Goal: Transaction & Acquisition: Book appointment/travel/reservation

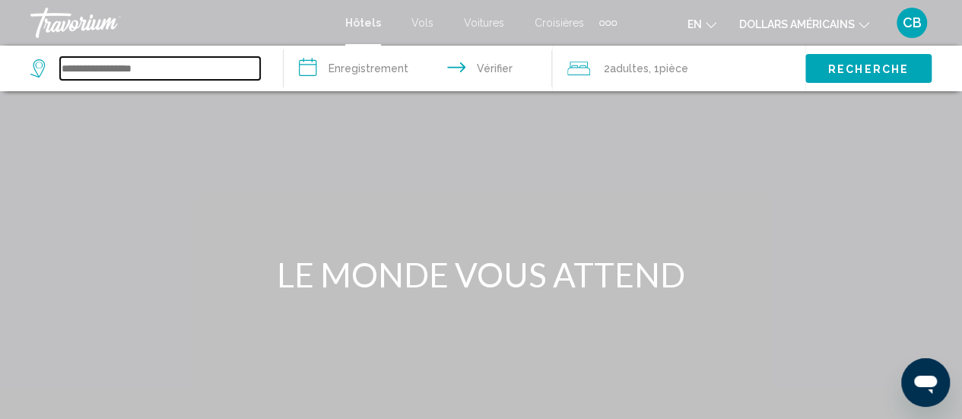
click at [129, 68] on input "Widget de recherche" at bounding box center [160, 68] width 200 height 23
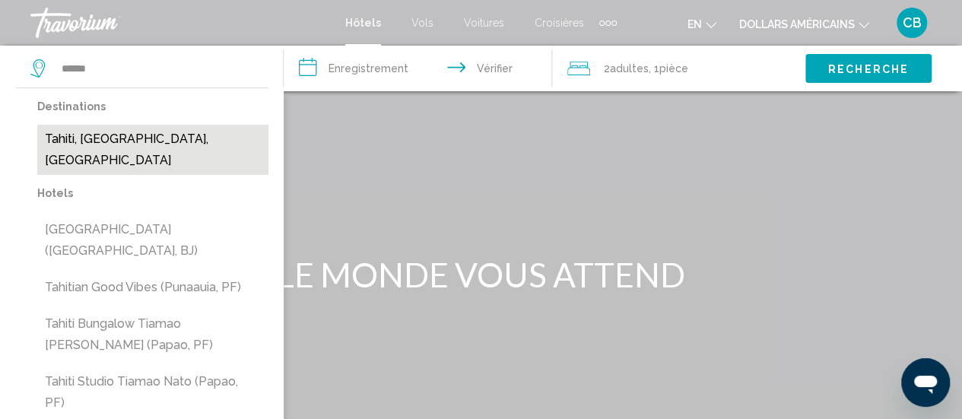
click at [90, 140] on button "Tahiti, [GEOGRAPHIC_DATA], [GEOGRAPHIC_DATA]" at bounding box center [152, 150] width 231 height 50
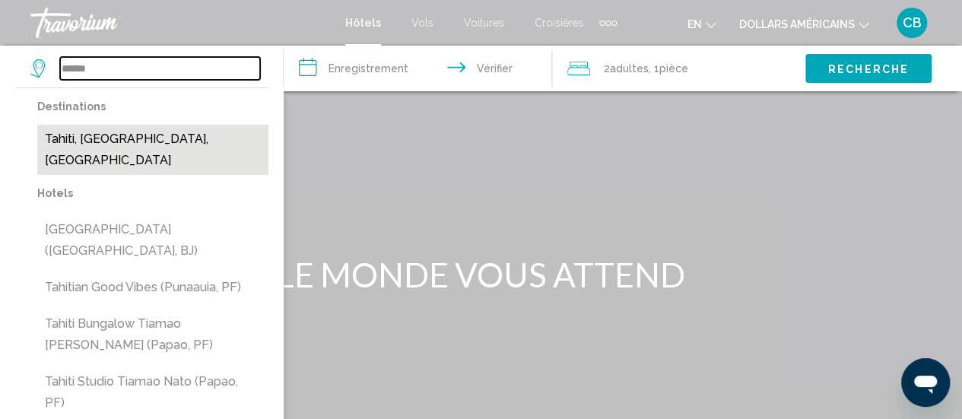
type input "**********"
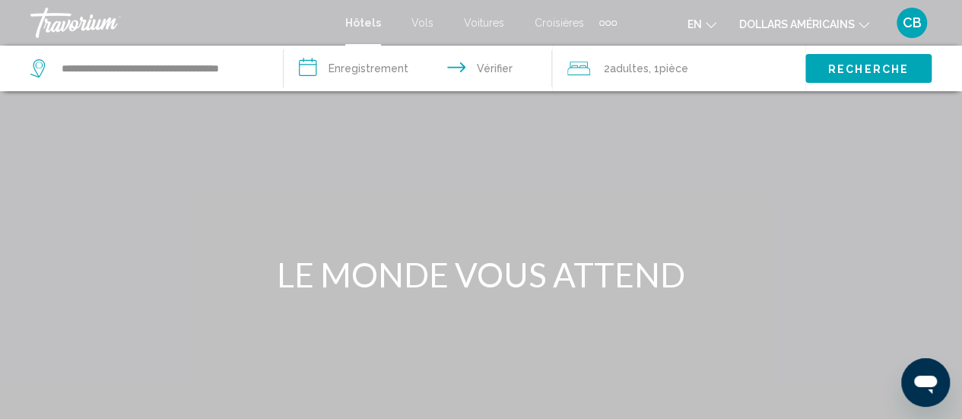
click at [616, 69] on font "adultes" at bounding box center [629, 68] width 39 height 12
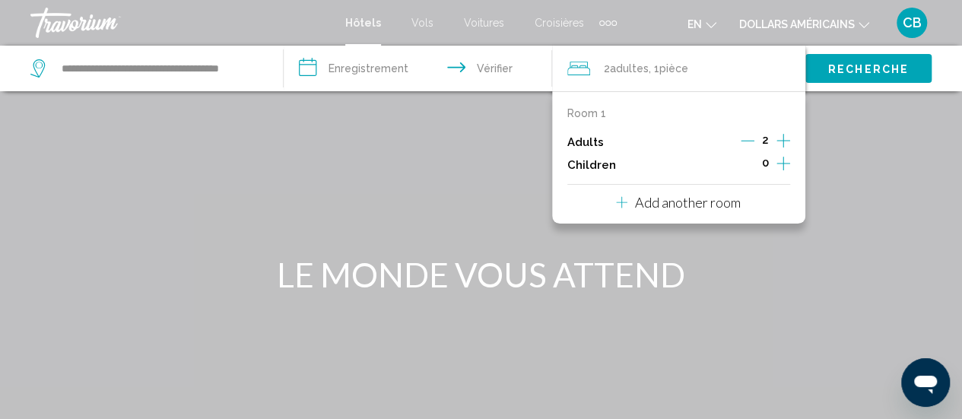
click at [783, 162] on icon "Increment children" at bounding box center [783, 163] width 14 height 18
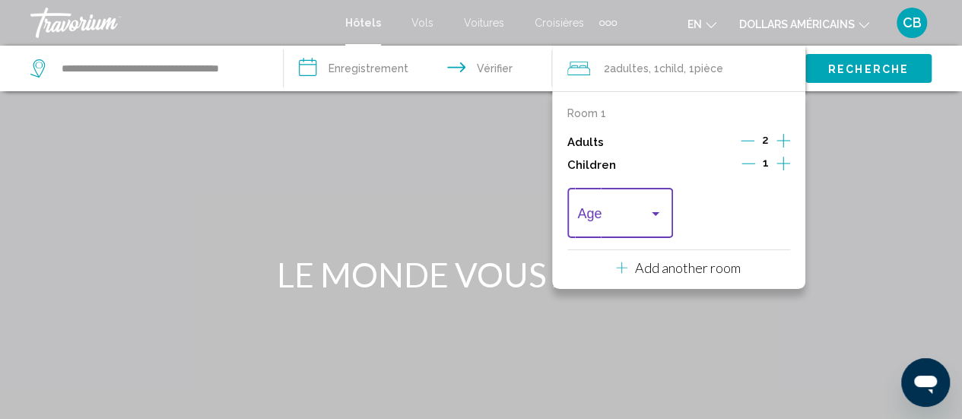
click at [651, 210] on div "Travelers: 2 adults, 1 child" at bounding box center [656, 214] width 14 height 12
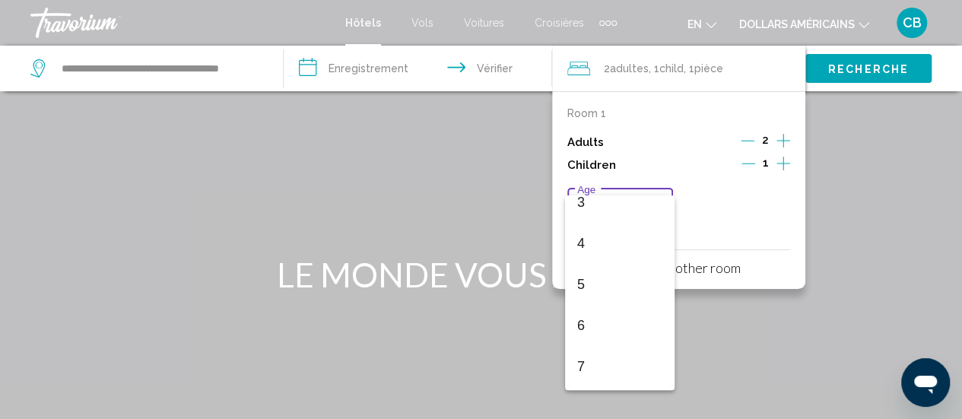
scroll to position [157, 0]
click at [618, 308] on span "6" at bounding box center [619, 304] width 85 height 41
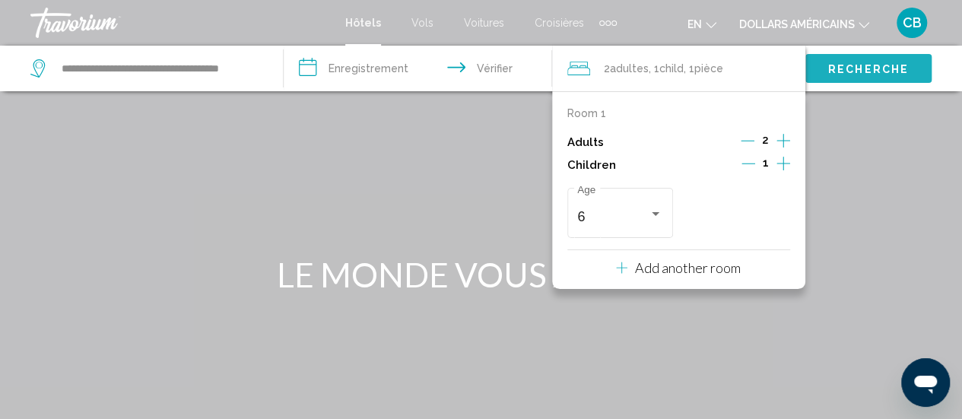
click at [872, 63] on font "Recherche" at bounding box center [868, 69] width 81 height 12
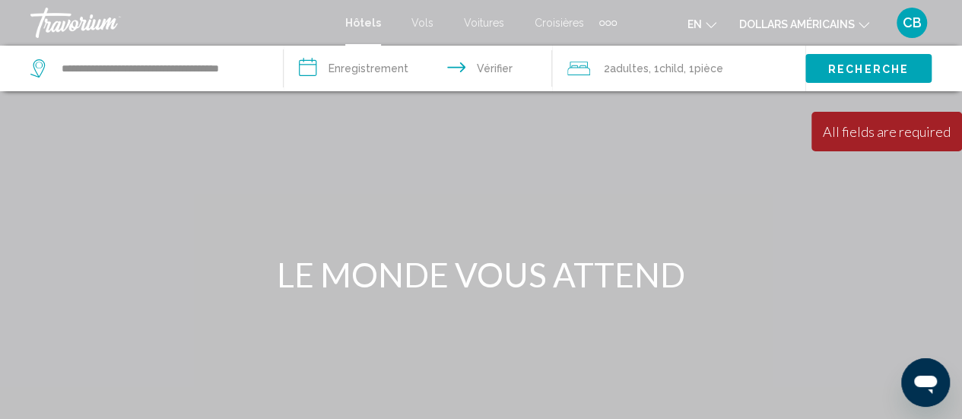
click at [367, 65] on input "**********" at bounding box center [421, 71] width 275 height 50
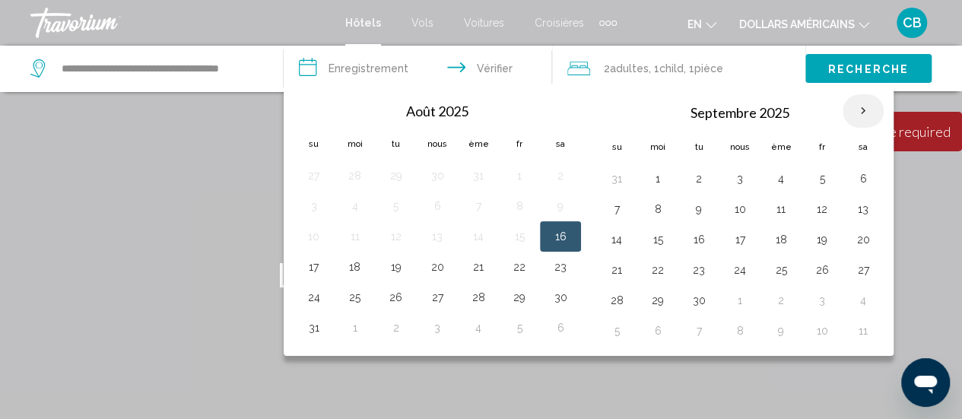
click at [860, 111] on th "Mois prochain" at bounding box center [863, 110] width 41 height 33
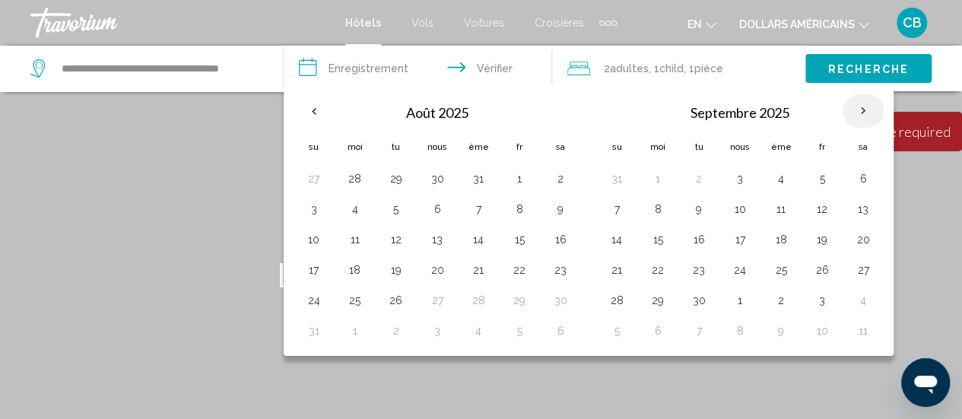
click at [860, 111] on th "Mois prochain" at bounding box center [863, 110] width 41 height 33
click at [610, 236] on button "14" at bounding box center [617, 239] width 24 height 21
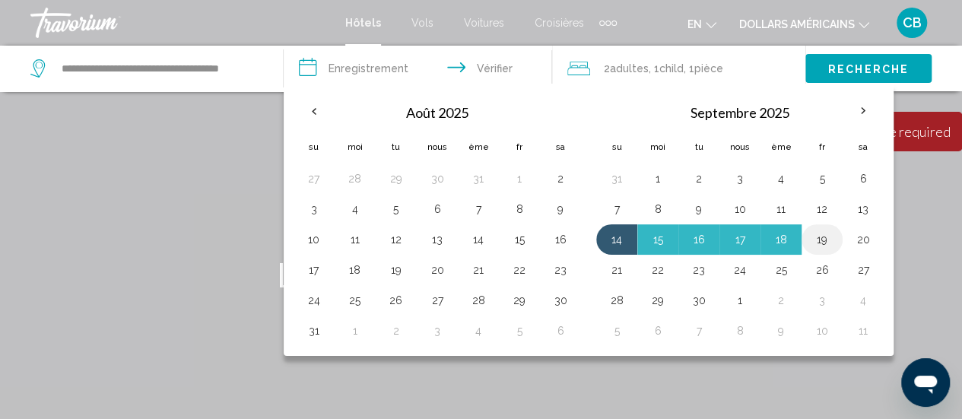
click at [821, 237] on button "19" at bounding box center [822, 239] width 24 height 21
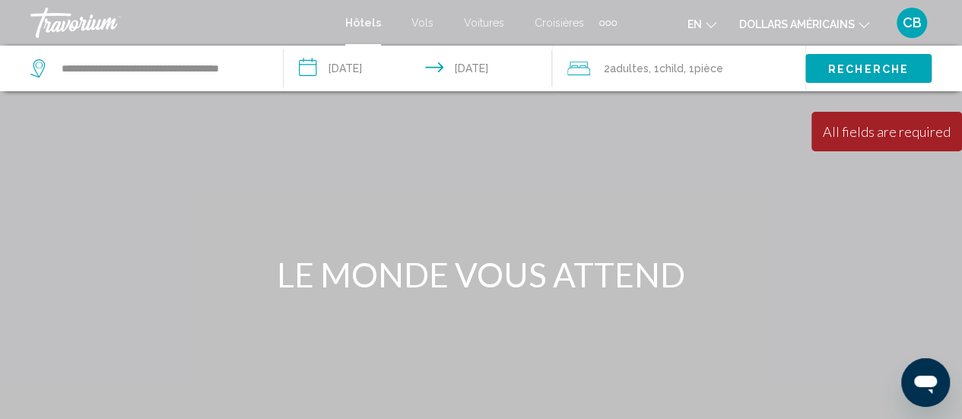
click at [370, 73] on input "**********" at bounding box center [421, 71] width 275 height 50
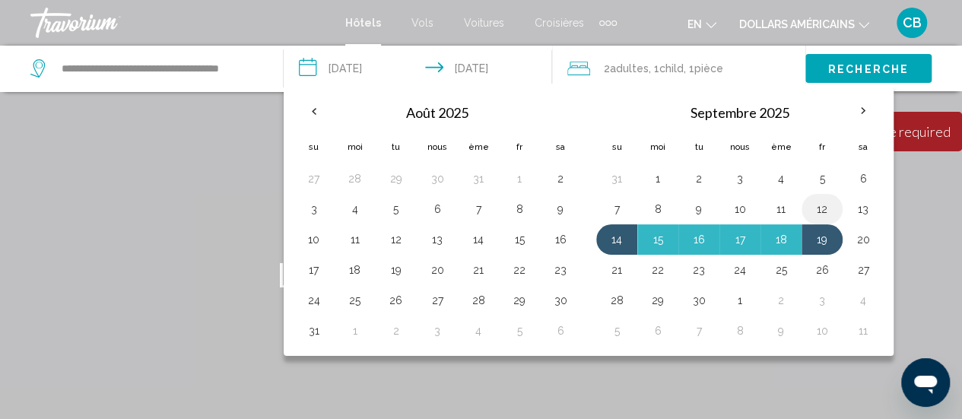
click at [818, 205] on button "12" at bounding box center [822, 208] width 24 height 21
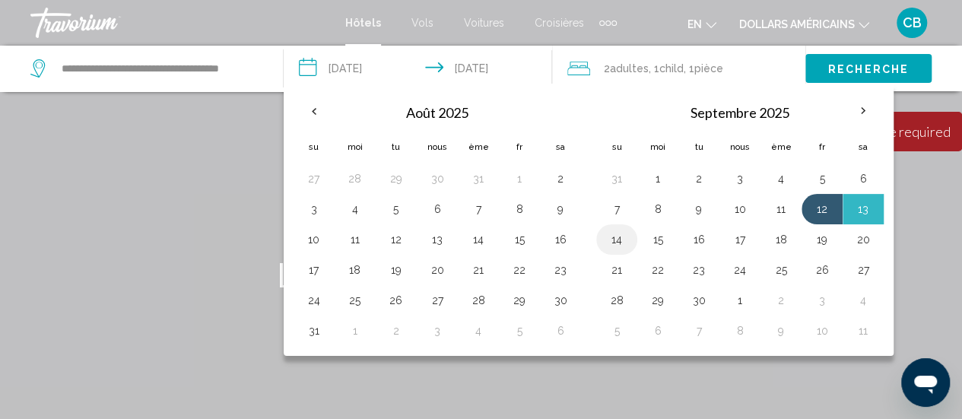
click at [616, 237] on button "14" at bounding box center [617, 239] width 24 height 21
type input "**********"
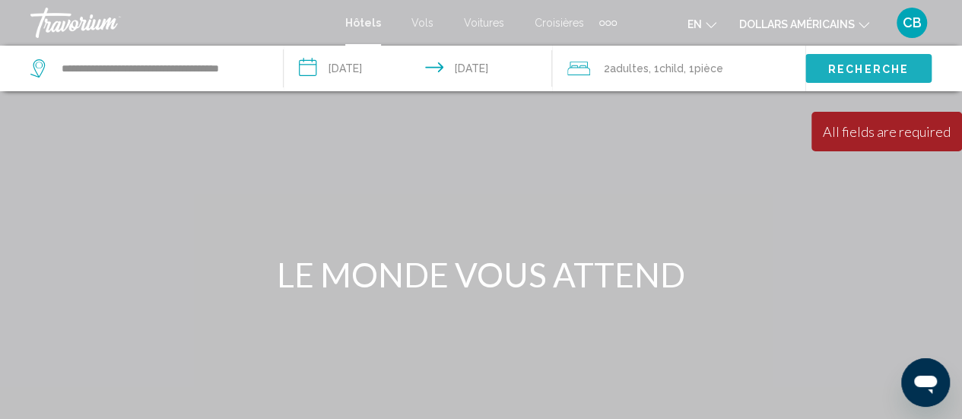
click at [829, 66] on font "Recherche" at bounding box center [868, 69] width 81 height 12
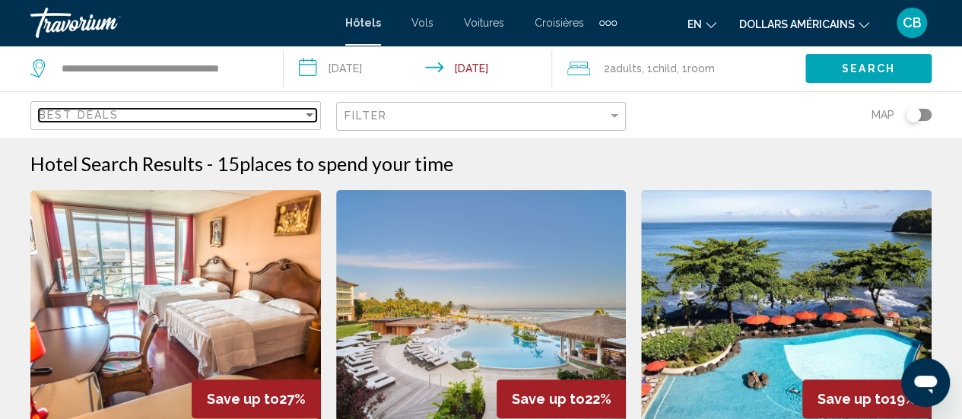
click at [310, 113] on div "Sort by" at bounding box center [310, 115] width 8 height 4
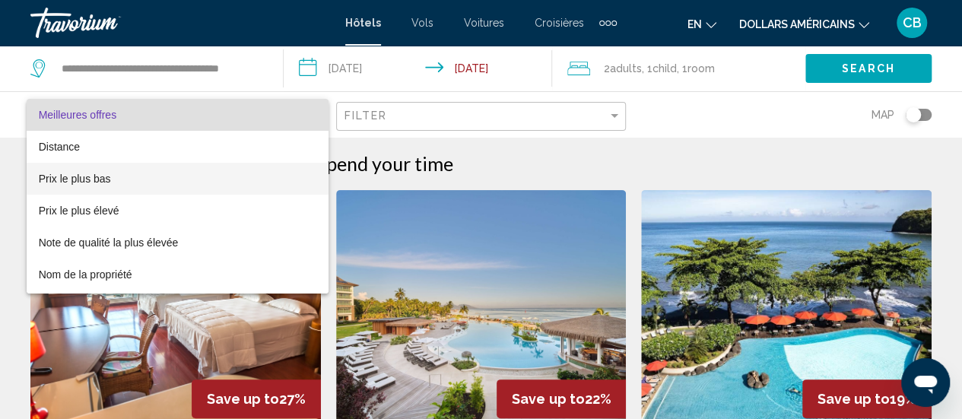
click at [100, 178] on font "Prix le plus bas" at bounding box center [75, 179] width 72 height 12
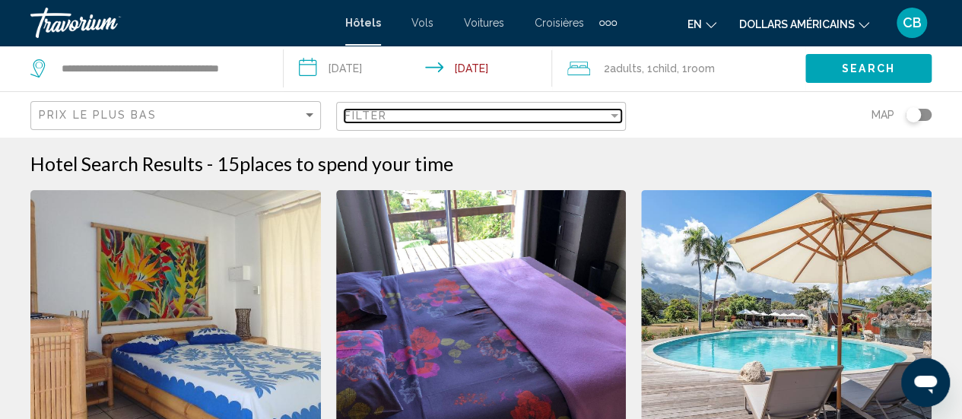
click at [617, 114] on div "Filter" at bounding box center [615, 116] width 8 height 4
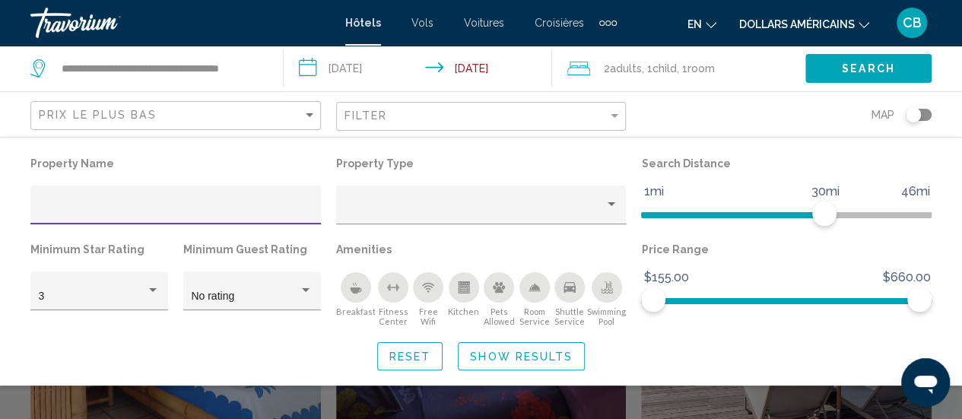
click at [712, 24] on icon "Changer de langue" at bounding box center [711, 25] width 11 height 11
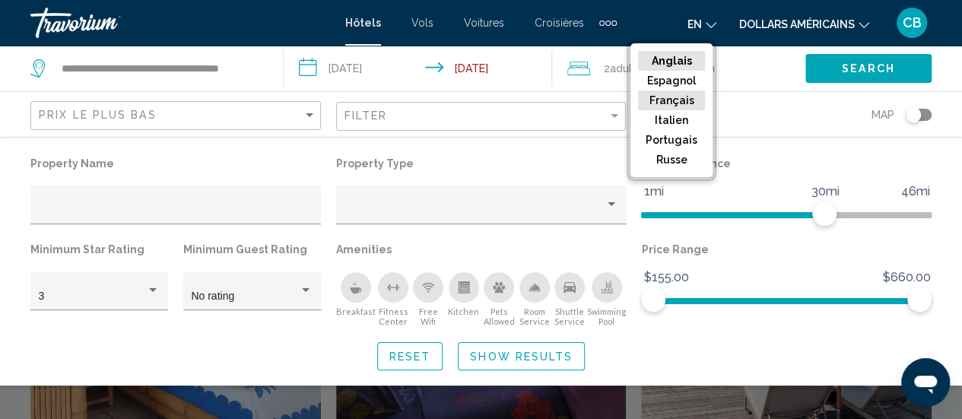
click at [688, 100] on font "Français" at bounding box center [671, 100] width 45 height 12
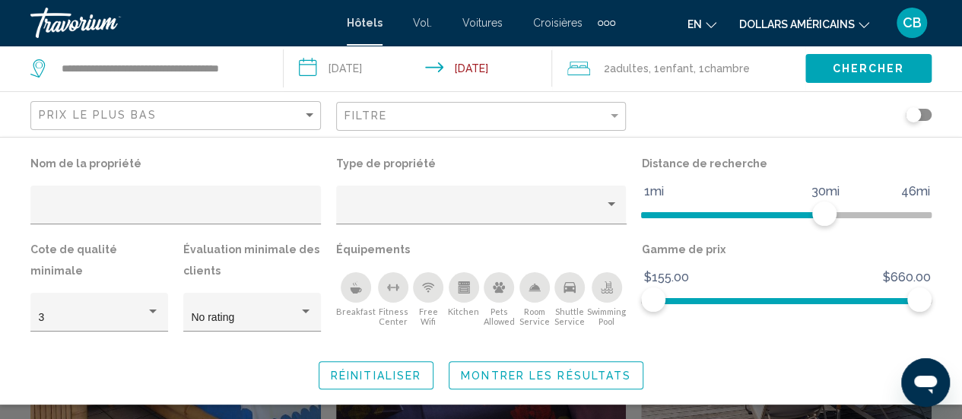
click at [860, 22] on icon "Changer de devise" at bounding box center [864, 25] width 11 height 11
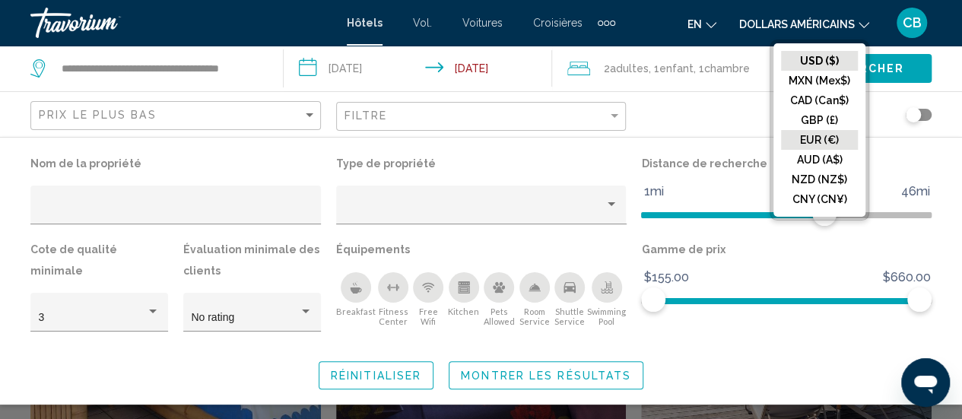
click at [827, 137] on button "EUR (€)" at bounding box center [819, 140] width 77 height 20
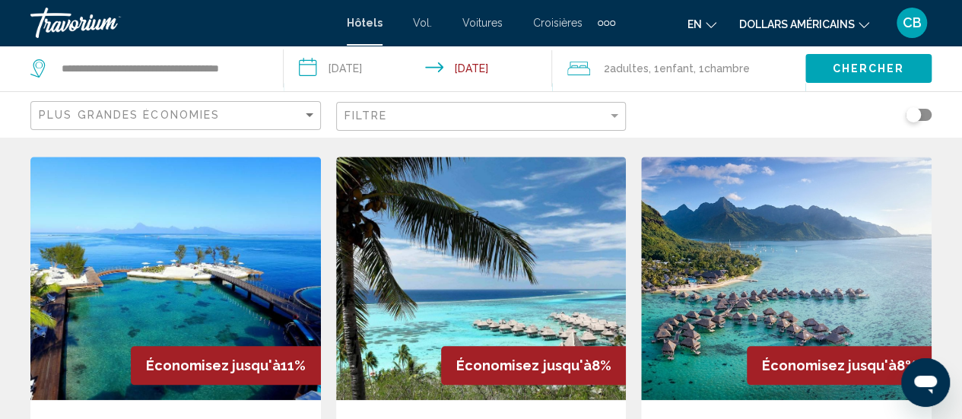
scroll to position [648, 0]
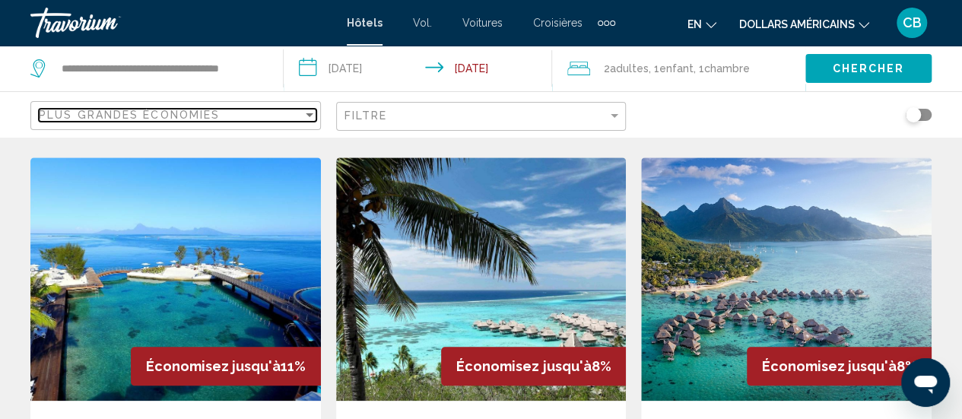
click at [313, 112] on div "Sort by" at bounding box center [310, 115] width 14 height 12
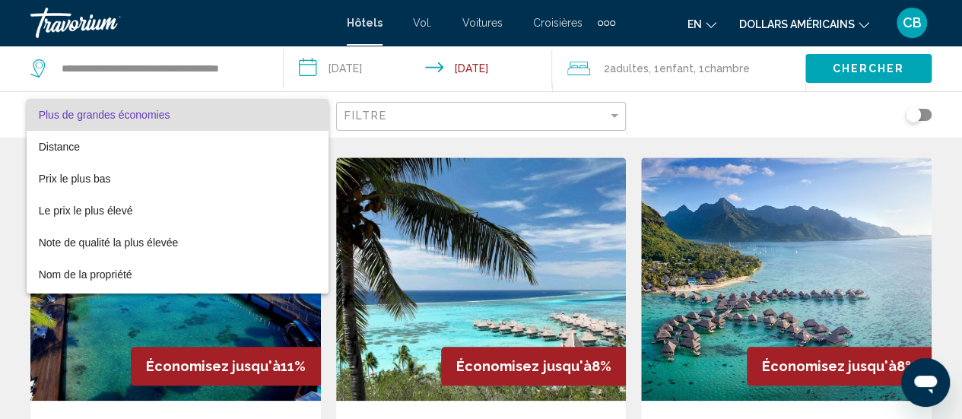
click at [675, 118] on div at bounding box center [481, 209] width 962 height 419
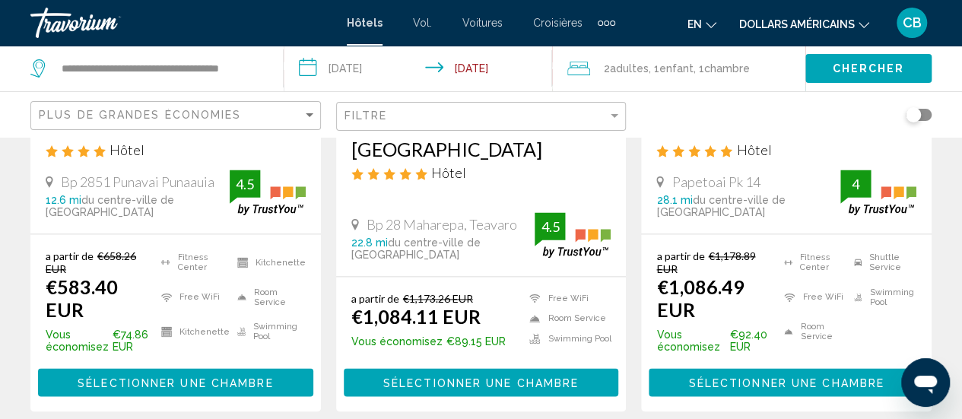
scroll to position [951, 0]
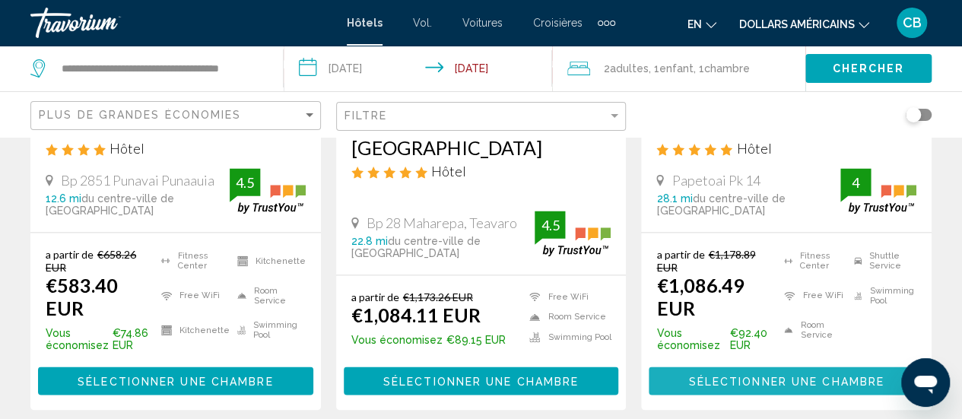
click at [774, 375] on span "Sélectionner une chambre" at bounding box center [785, 381] width 195 height 12
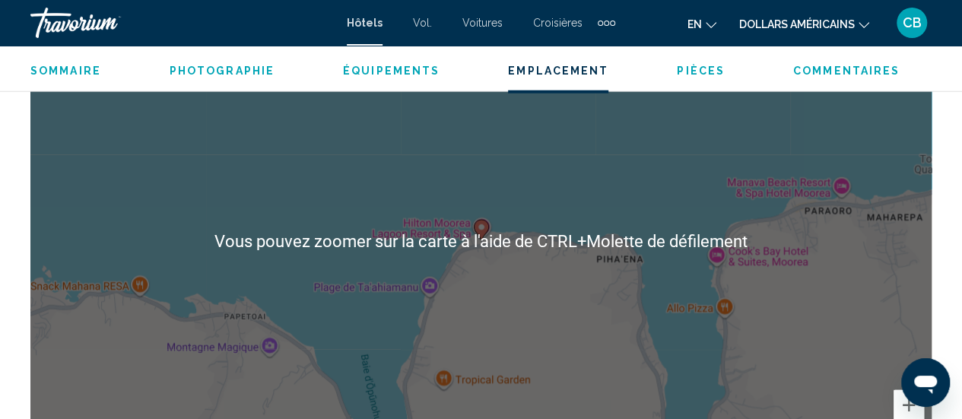
scroll to position [1787, 0]
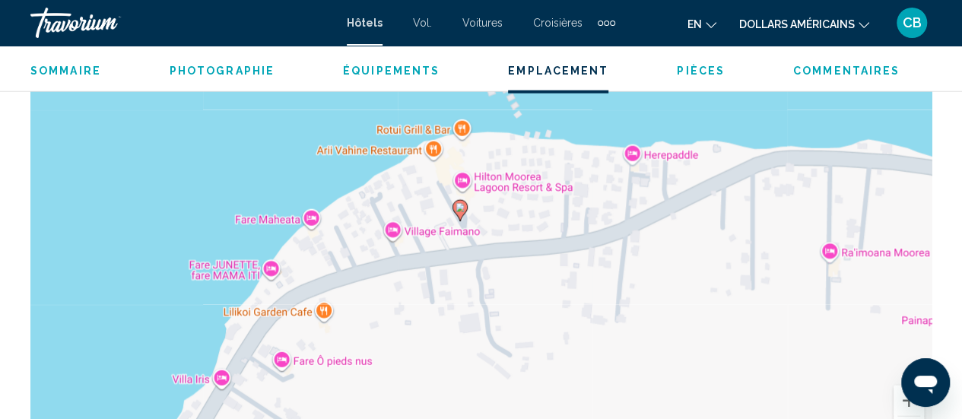
click at [688, 73] on span "Pièces" at bounding box center [701, 71] width 48 height 12
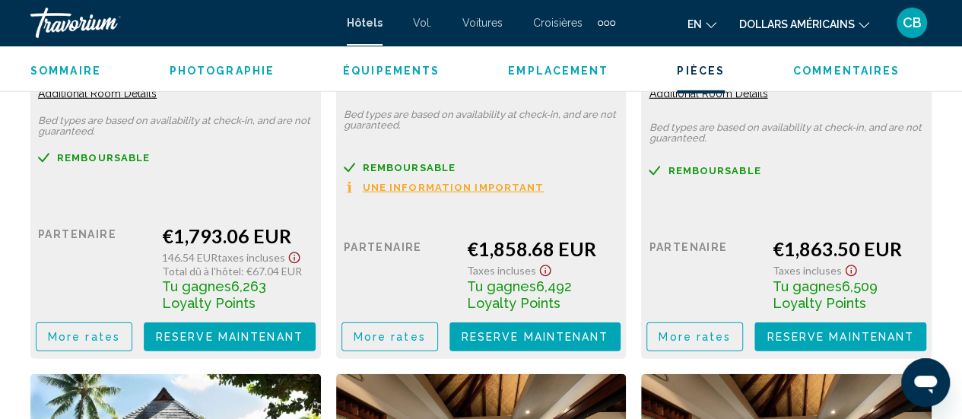
scroll to position [4908, 0]
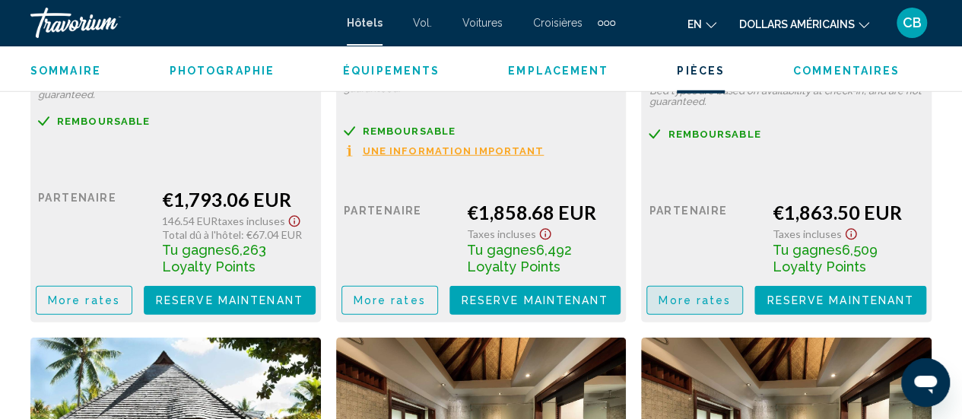
click at [708, 295] on span "More rates" at bounding box center [695, 301] width 72 height 12
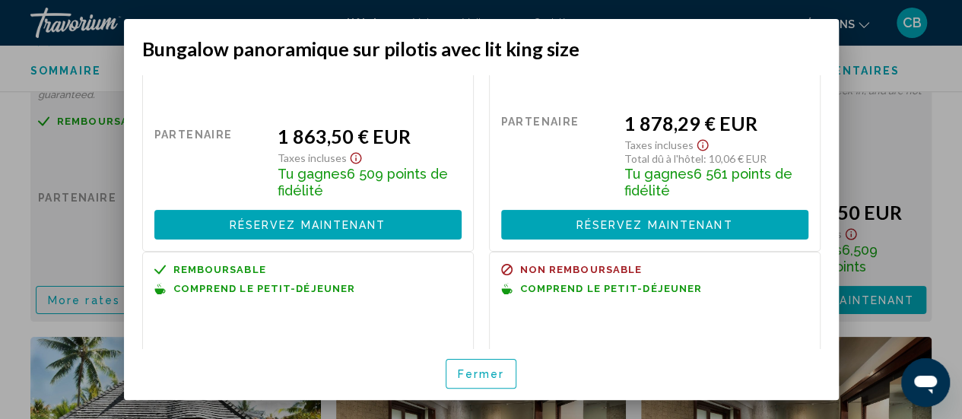
scroll to position [0, 0]
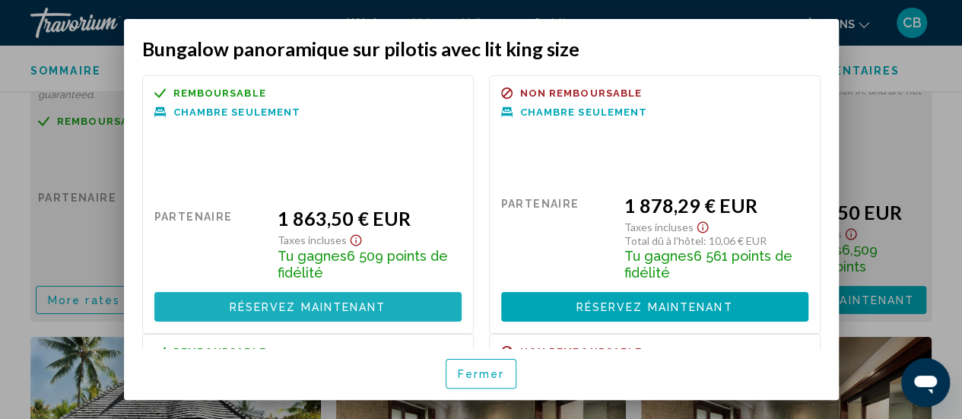
click at [315, 308] on font "Réservez maintenant" at bounding box center [308, 308] width 157 height 12
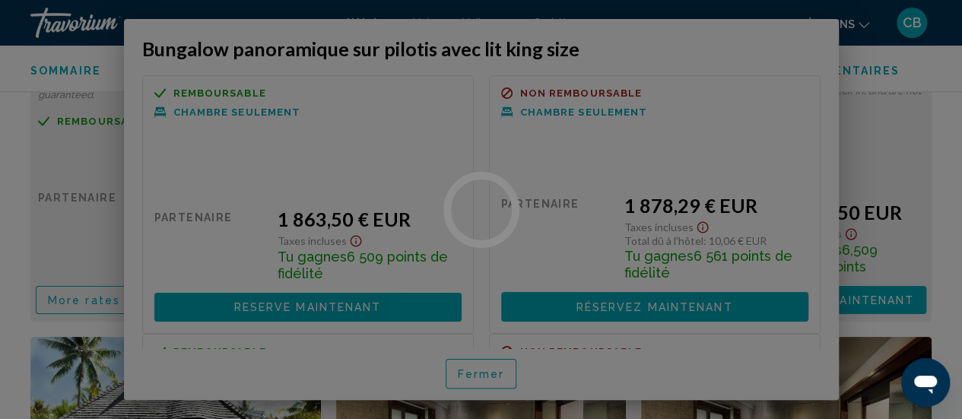
scroll to position [4908, 0]
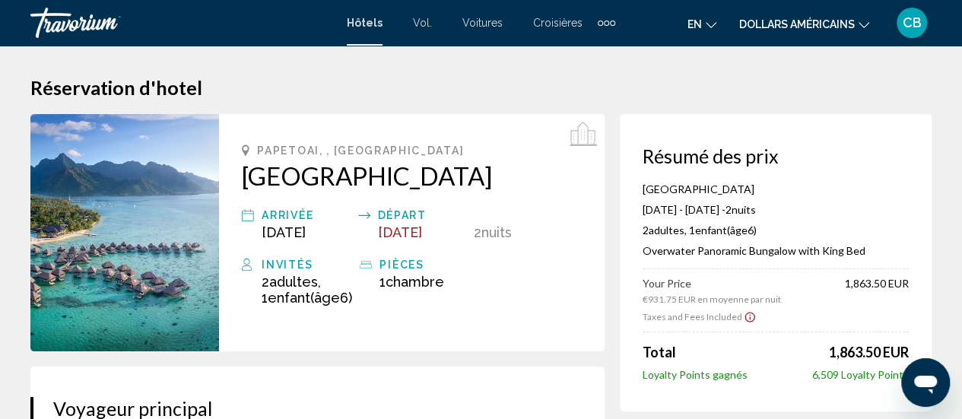
click at [697, 25] on font "en" at bounding box center [695, 24] width 14 height 12
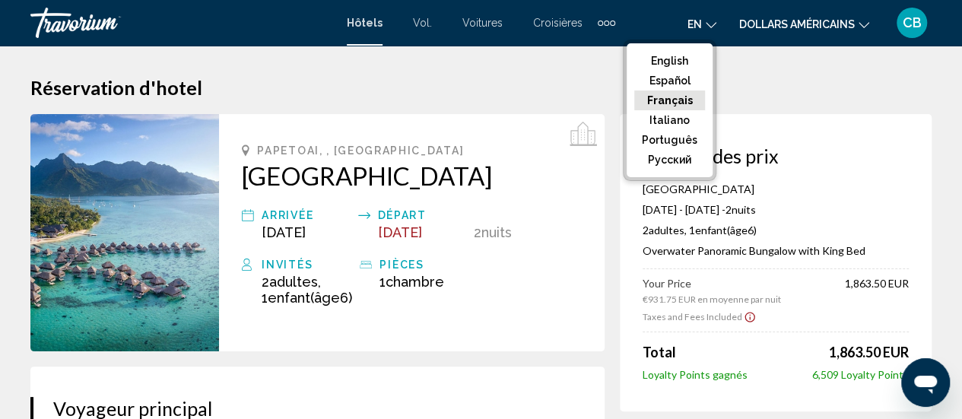
click at [672, 100] on button "Français" at bounding box center [669, 101] width 71 height 20
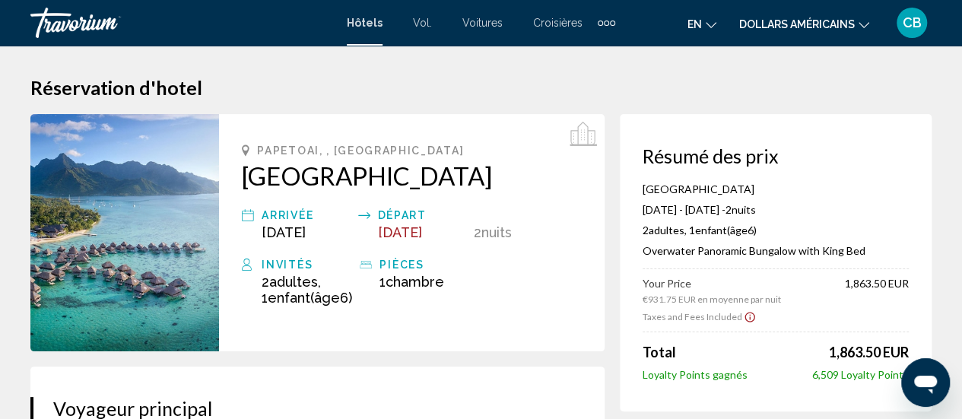
scroll to position [6, 0]
